Goal: Communication & Community: Participate in discussion

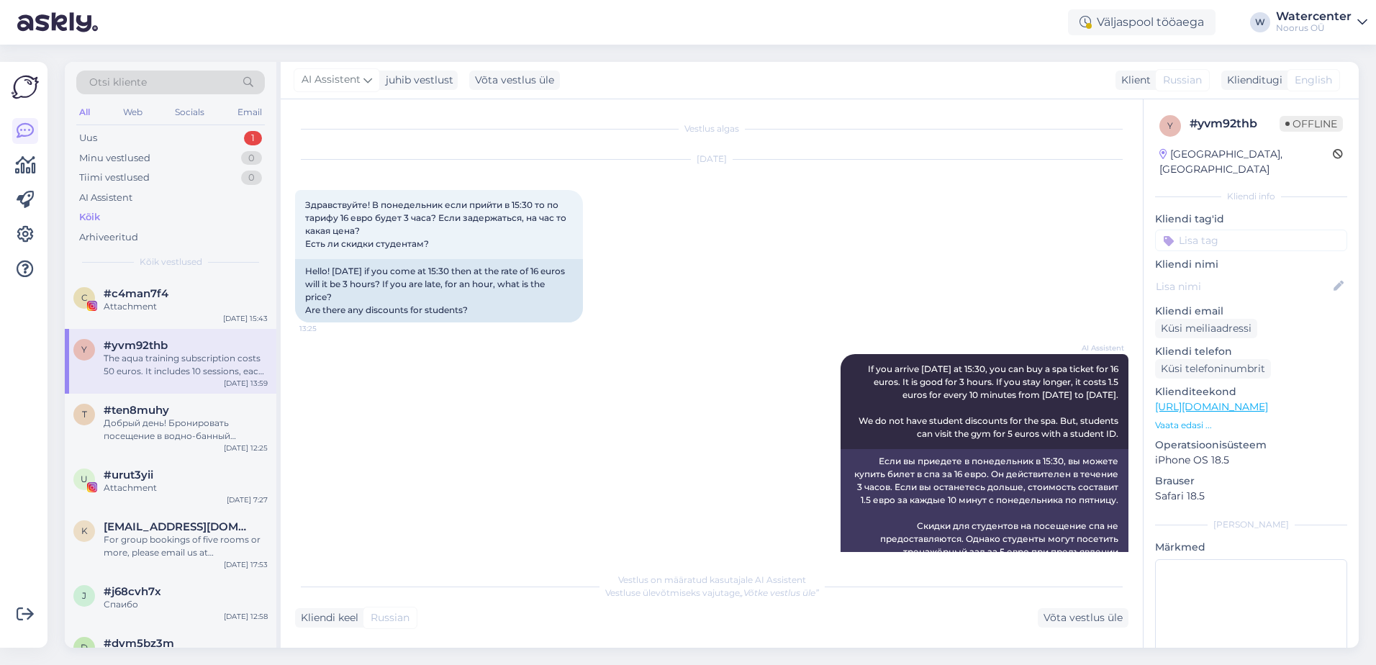
scroll to position [867, 0]
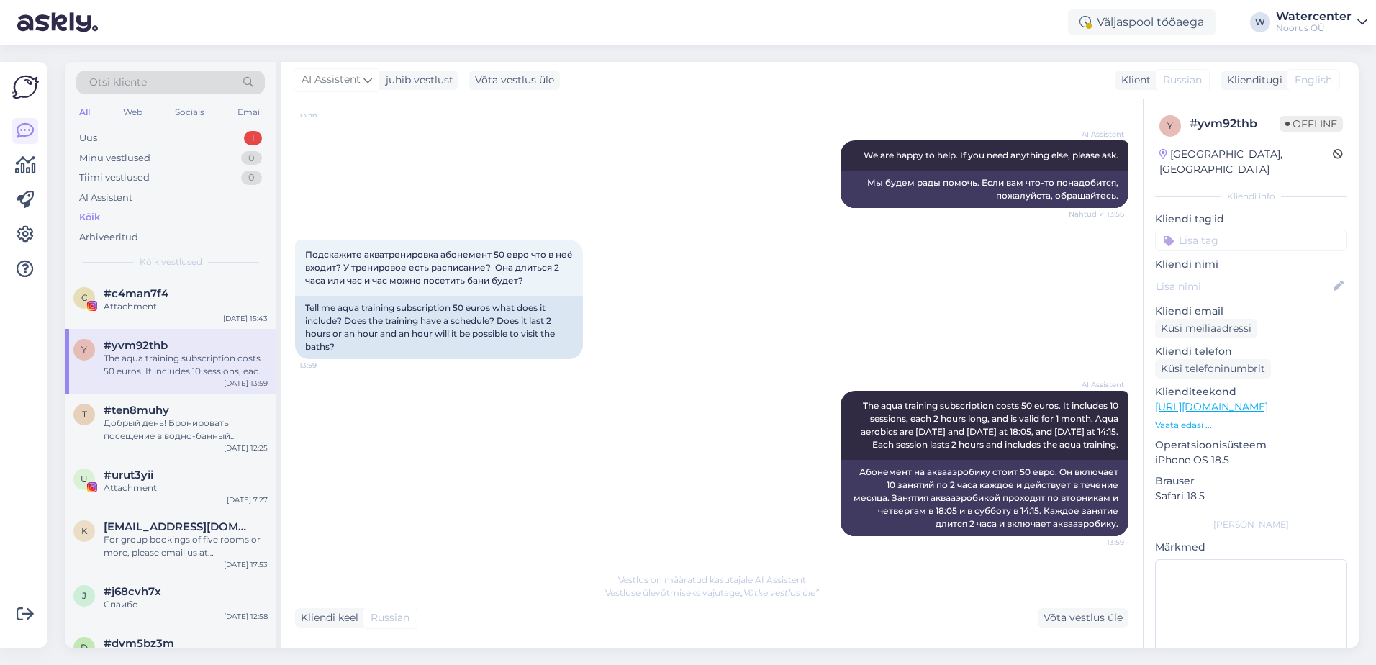
click at [225, 115] on div "All Web Socials Email" at bounding box center [170, 114] width 189 height 22
click at [189, 135] on div "Uus 1" at bounding box center [170, 138] width 189 height 20
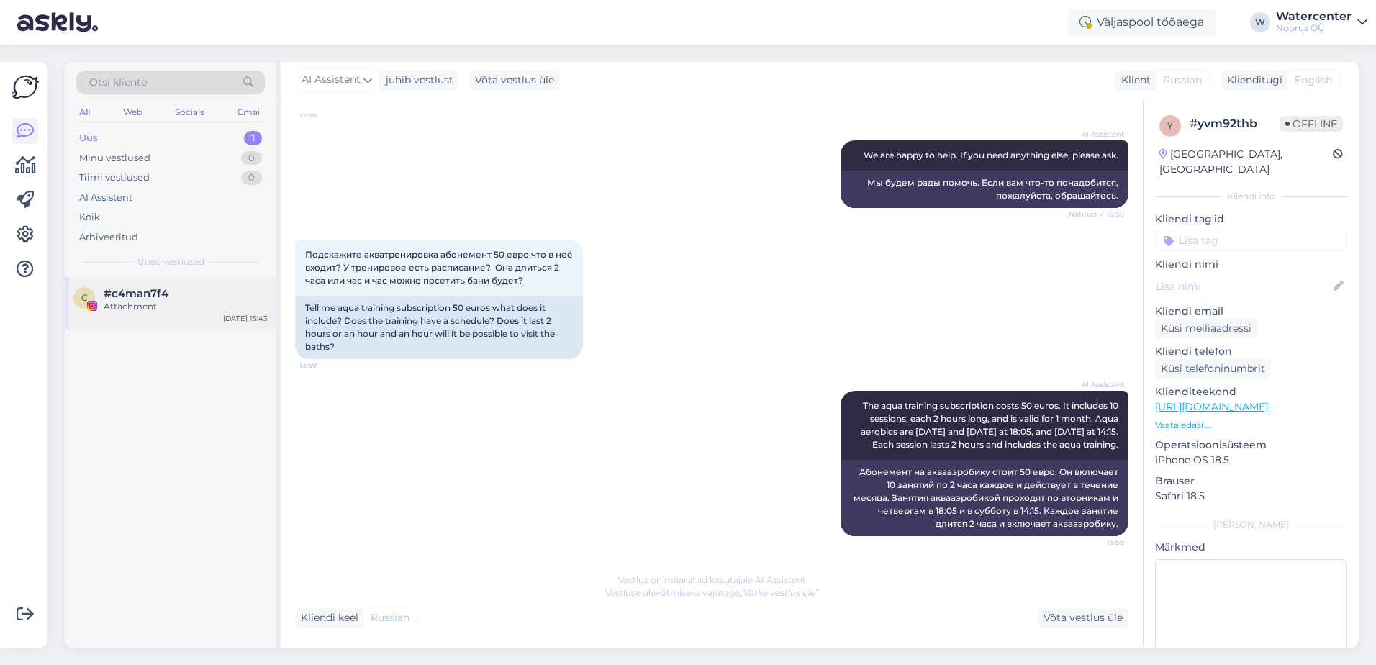
click at [140, 324] on div "c #c4man7f4 Attachment [DATE] 15:43" at bounding box center [171, 303] width 212 height 52
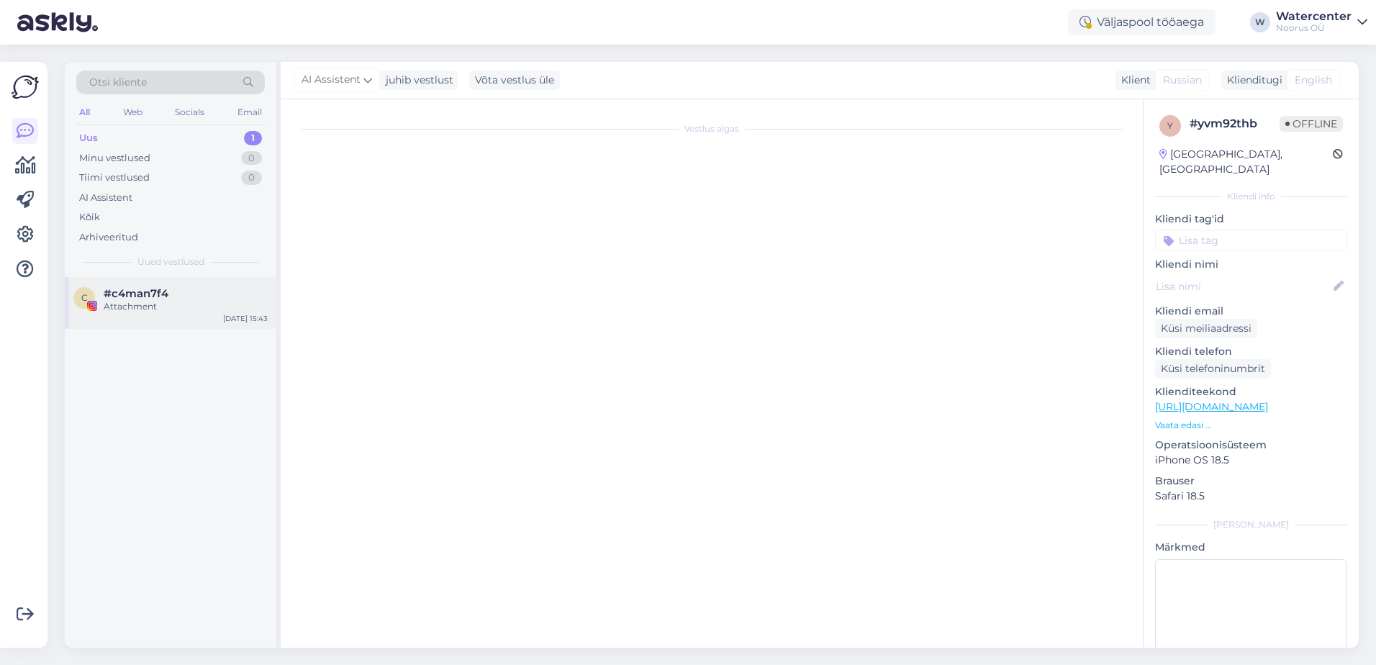
scroll to position [0, 0]
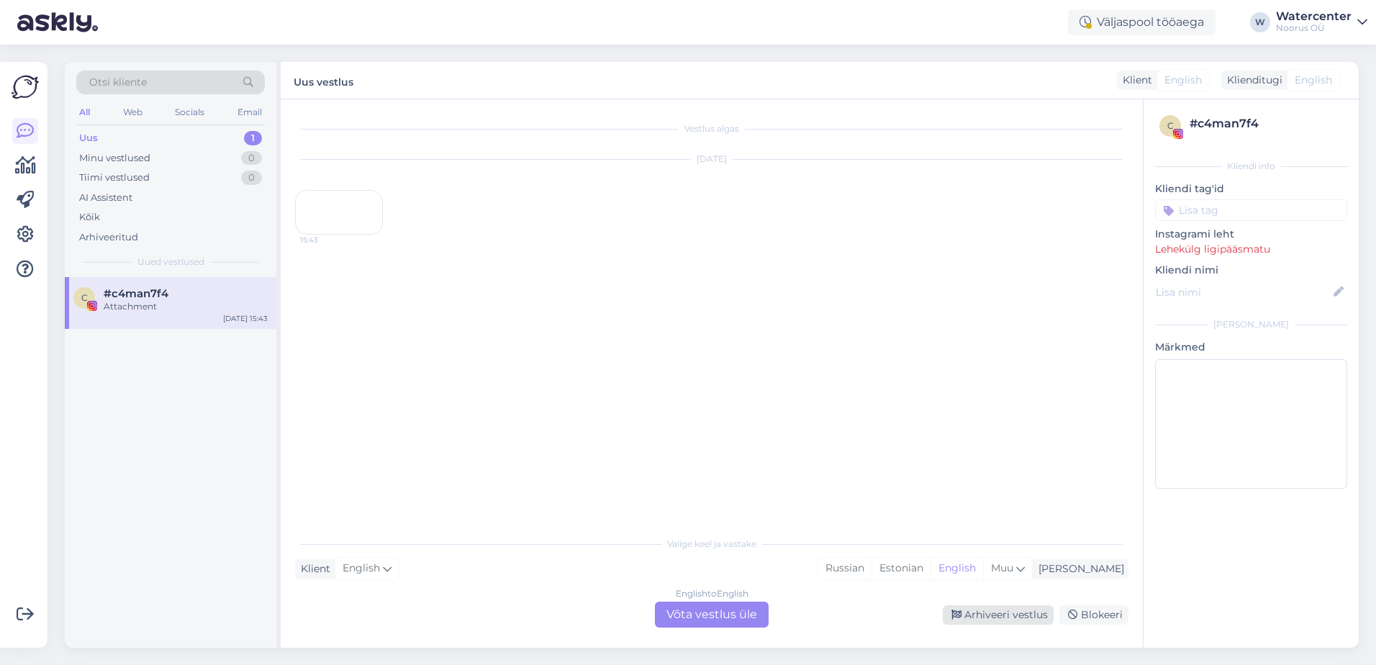
click at [1019, 611] on div "Arhiveeri vestlus" at bounding box center [998, 614] width 111 height 19
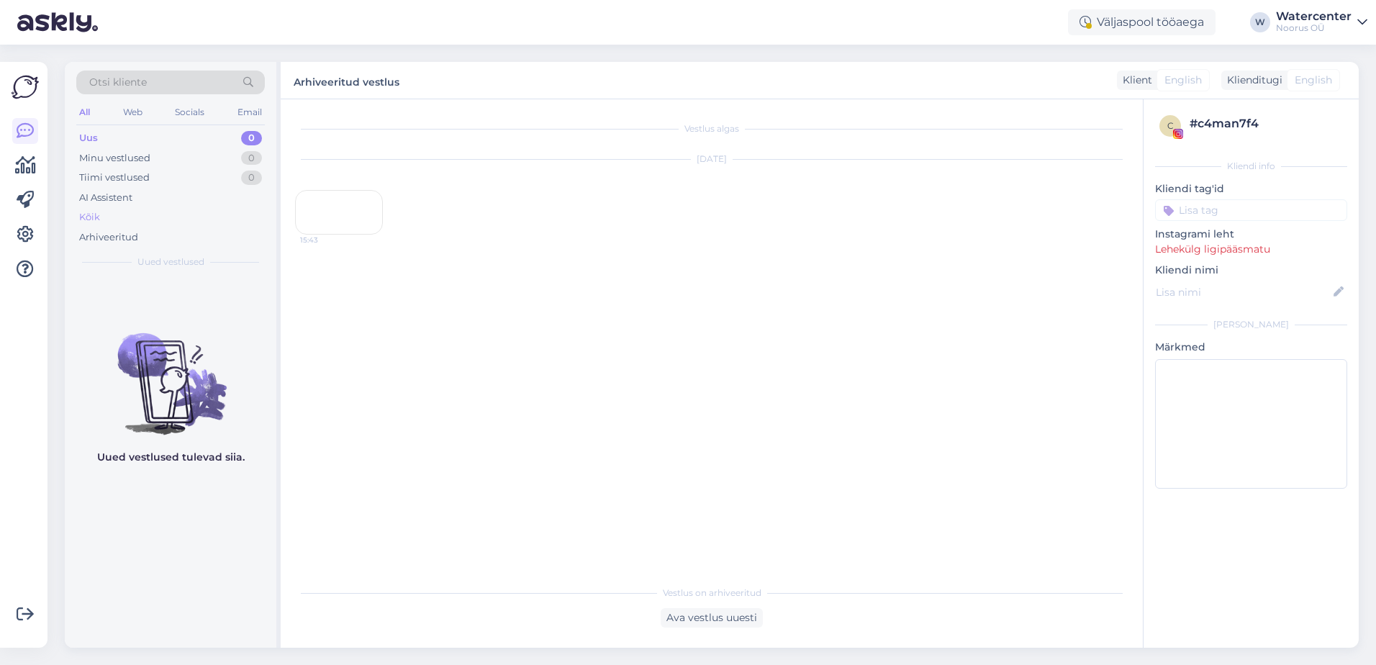
click at [109, 214] on div "Kõik" at bounding box center [170, 217] width 189 height 20
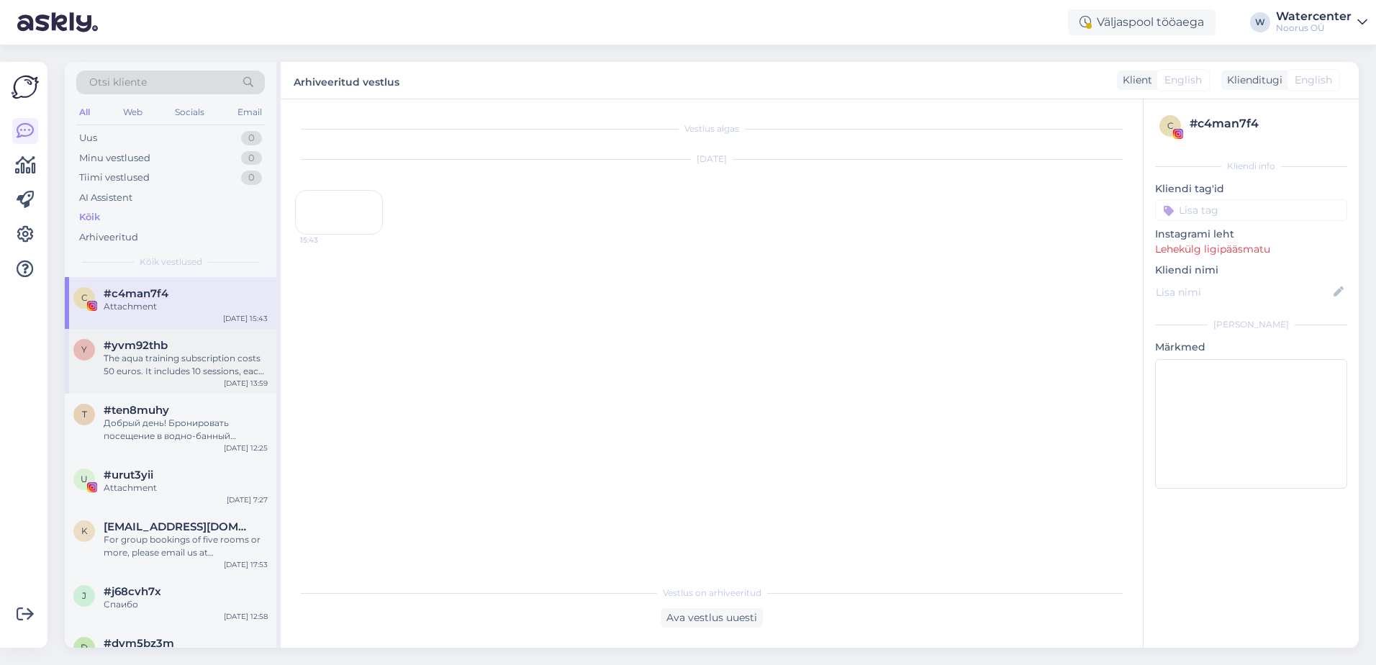
click at [211, 348] on div "#yvm92thb" at bounding box center [186, 345] width 164 height 13
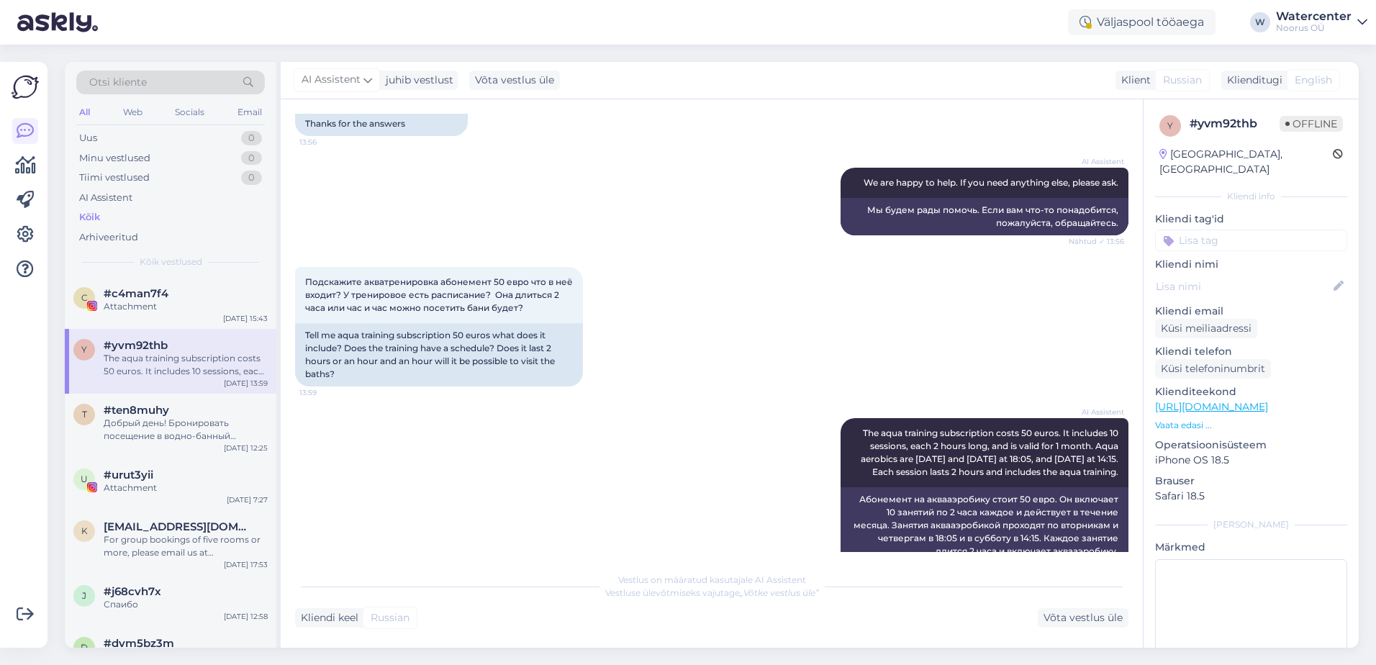
scroll to position [795, 0]
